Goal: Check status: Check status

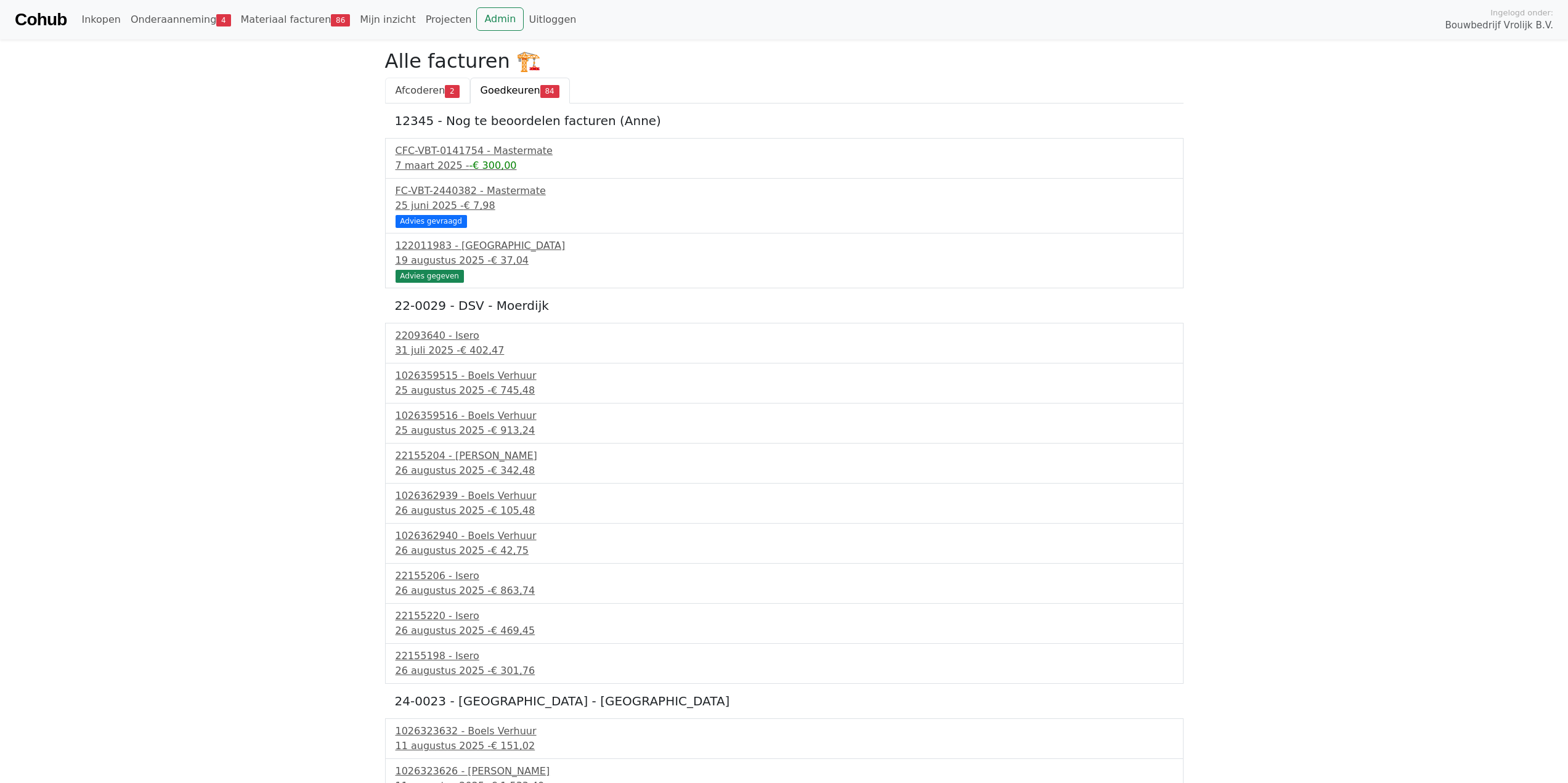
click at [439, 91] on span "Afcoderen" at bounding box center [421, 90] width 50 height 12
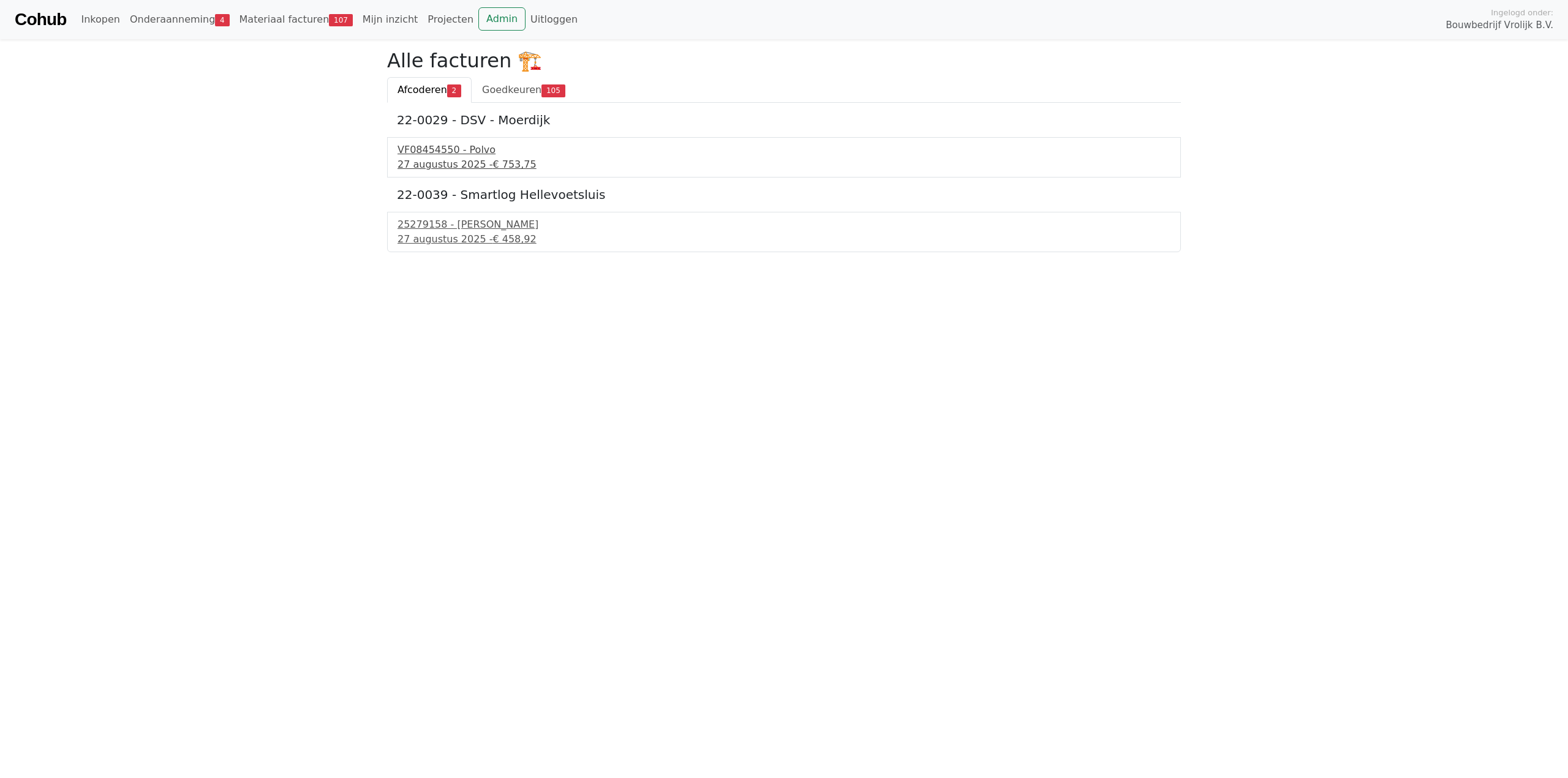
click at [461, 171] on div "27 augustus 2025 - € 753,75" at bounding box center [784, 165] width 773 height 15
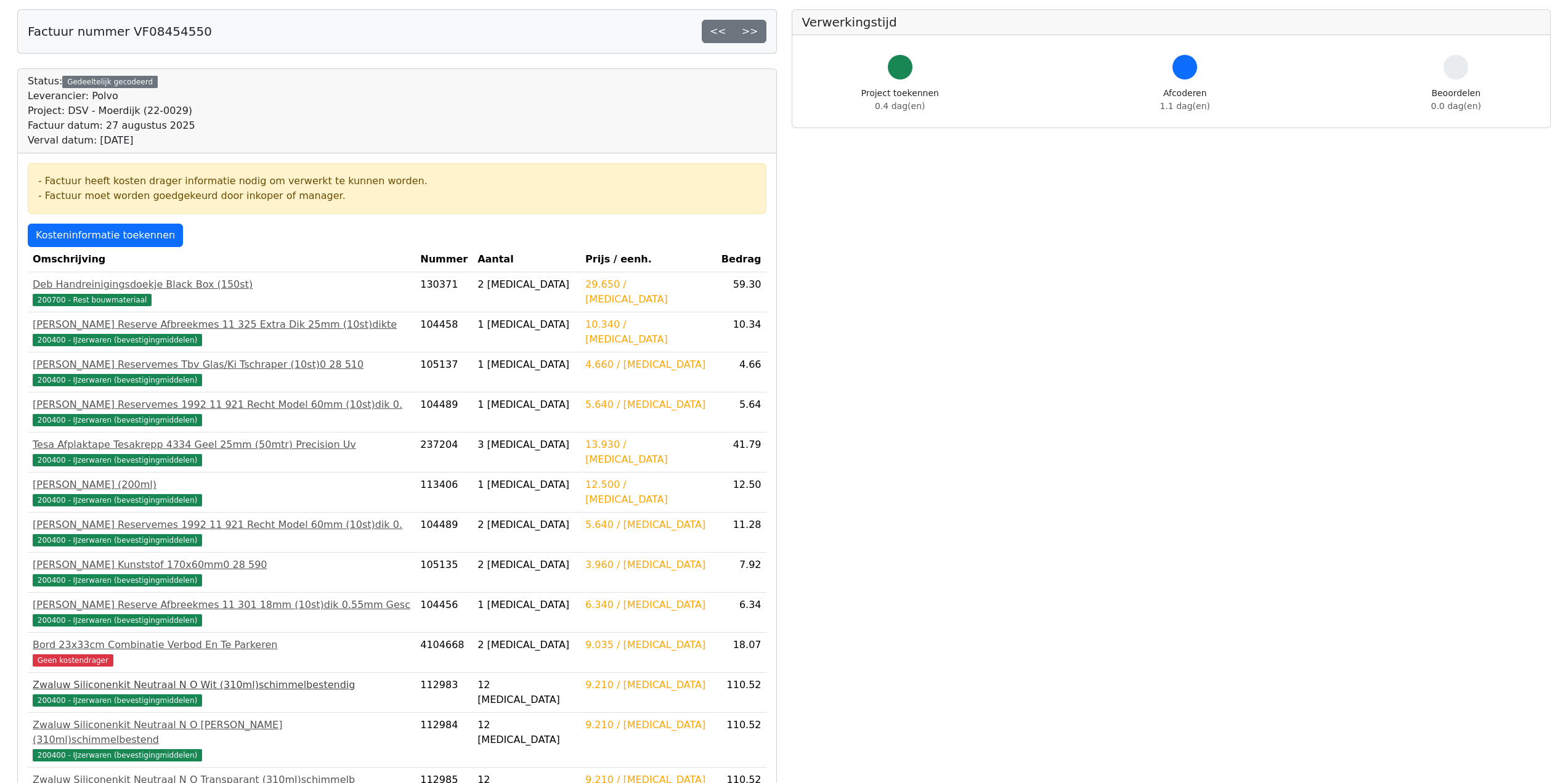
scroll to position [308, 0]
